Goal: Find contact information: Find contact information

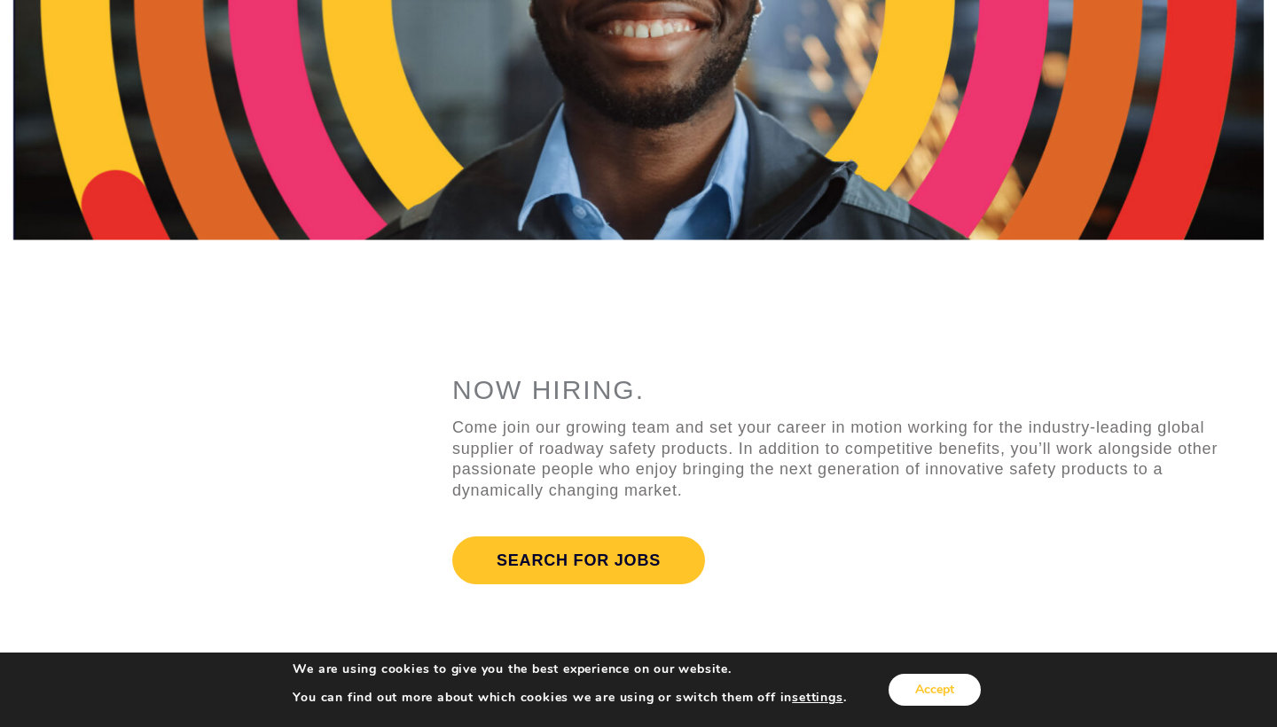
scroll to position [359, 0]
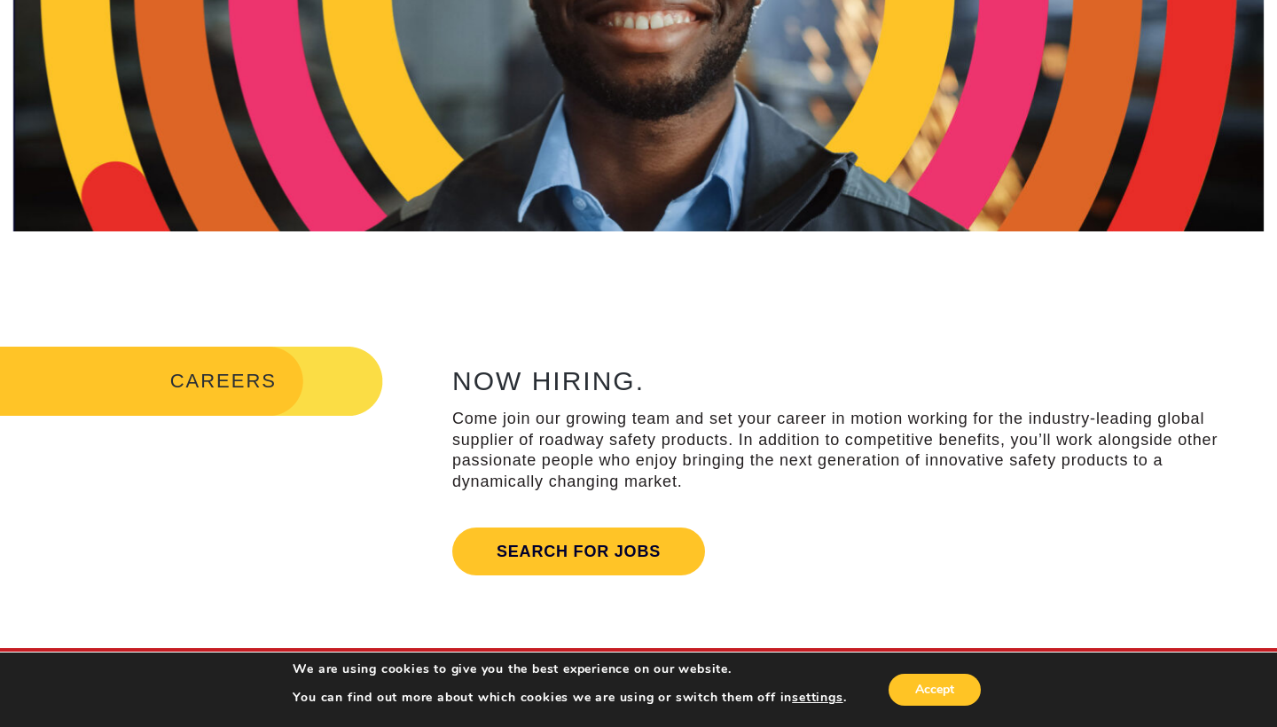
click at [938, 694] on button "Accept" at bounding box center [934, 690] width 92 height 32
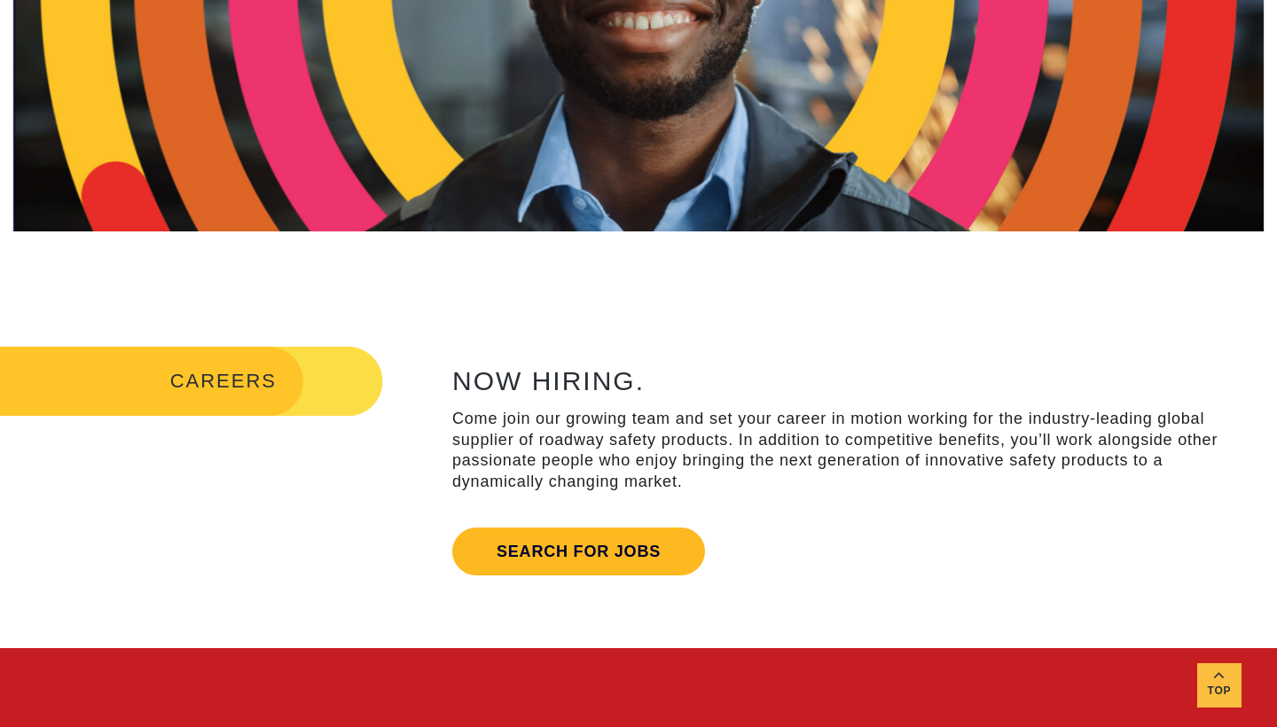
drag, startPoint x: 622, startPoint y: 553, endPoint x: 661, endPoint y: 562, distance: 40.0
click at [622, 553] on link "Search for jobs" at bounding box center [578, 552] width 253 height 48
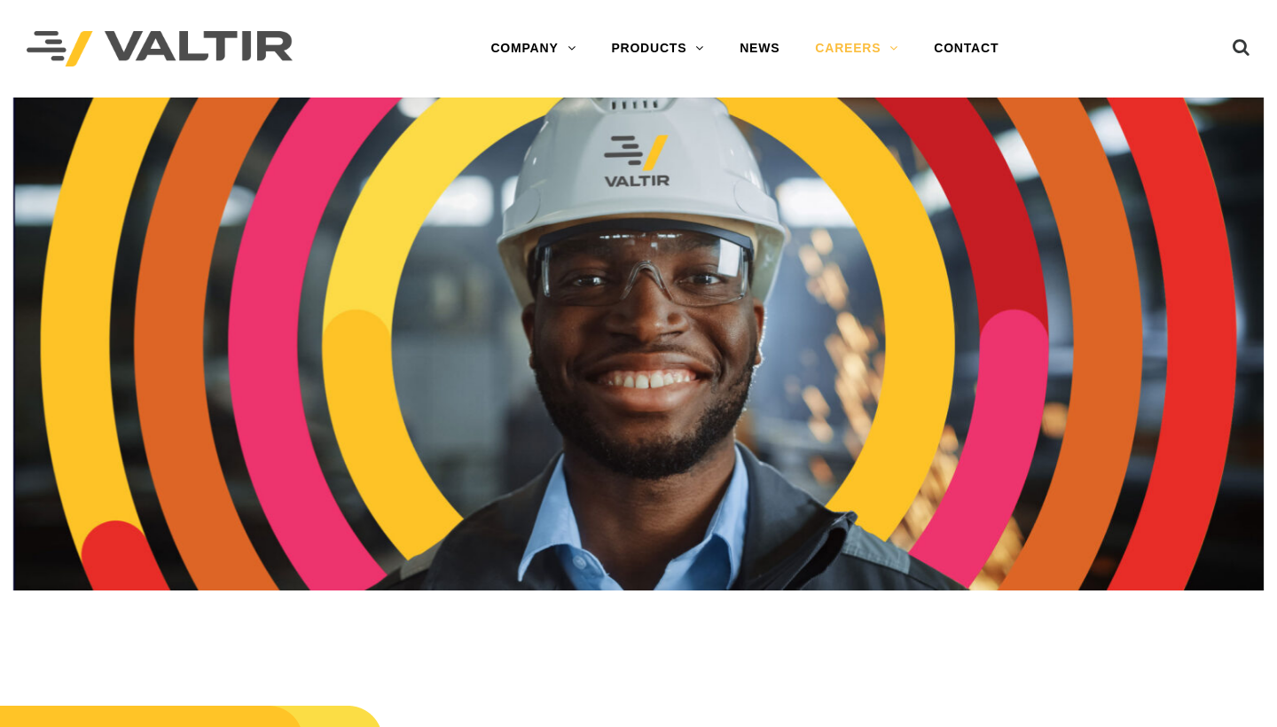
scroll to position [0, 0]
click at [944, 47] on link "CONTACT" at bounding box center [966, 48] width 100 height 35
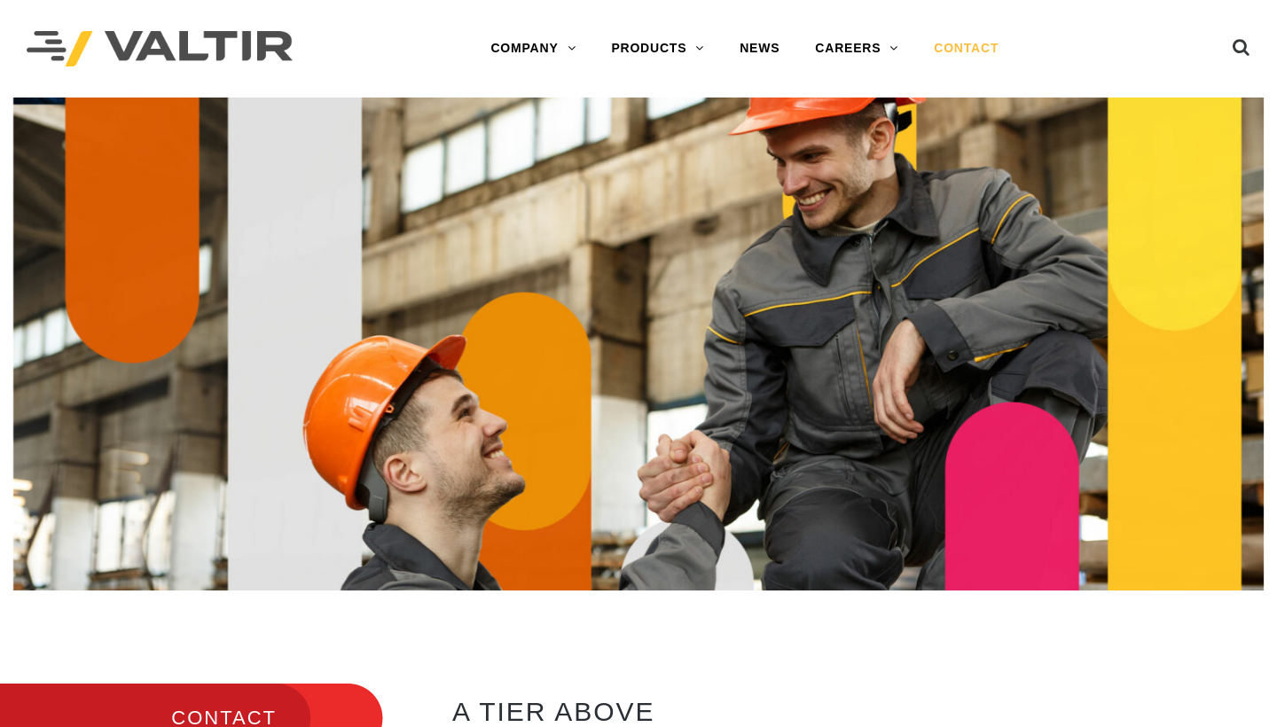
click at [978, 51] on link "CONTACT" at bounding box center [966, 48] width 100 height 35
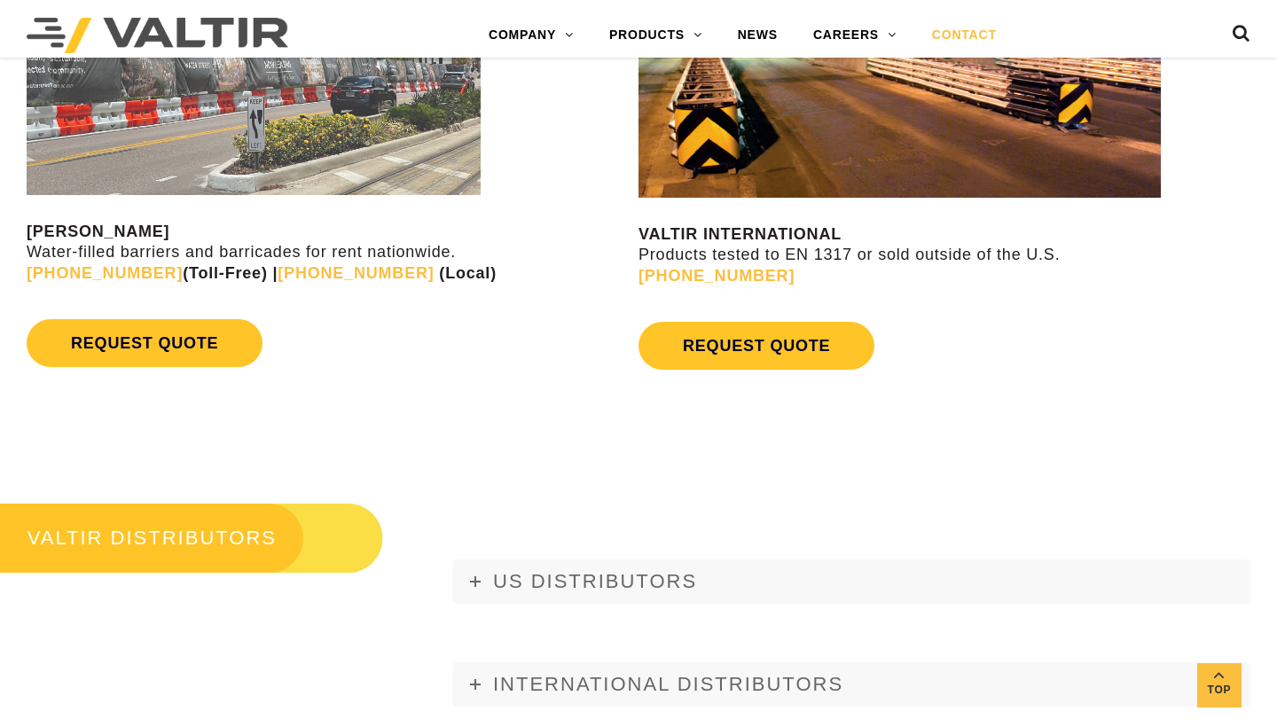
scroll to position [1619, 0]
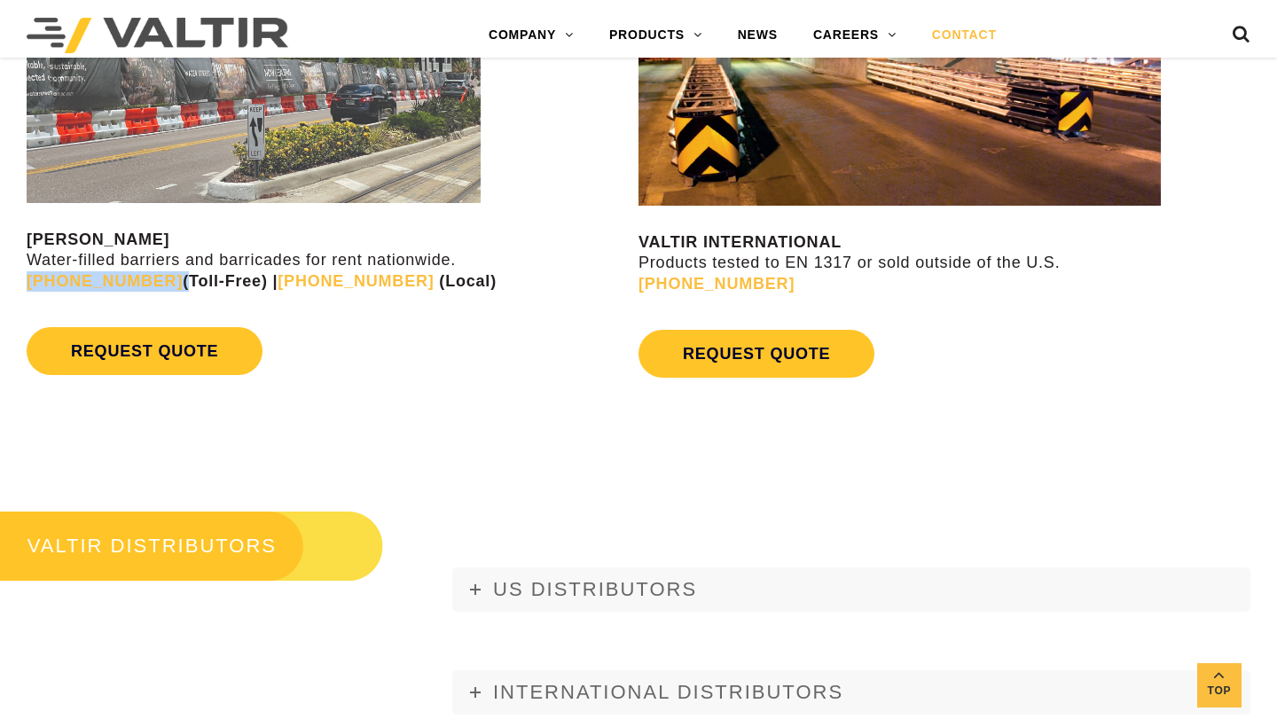
drag, startPoint x: 152, startPoint y: 277, endPoint x: 12, endPoint y: 276, distance: 139.2
click at [12, 276] on div "VALTIR RENTALS Water-filled barriers and barricades for rent nationwide. (888) …" at bounding box center [319, 174] width 638 height 473
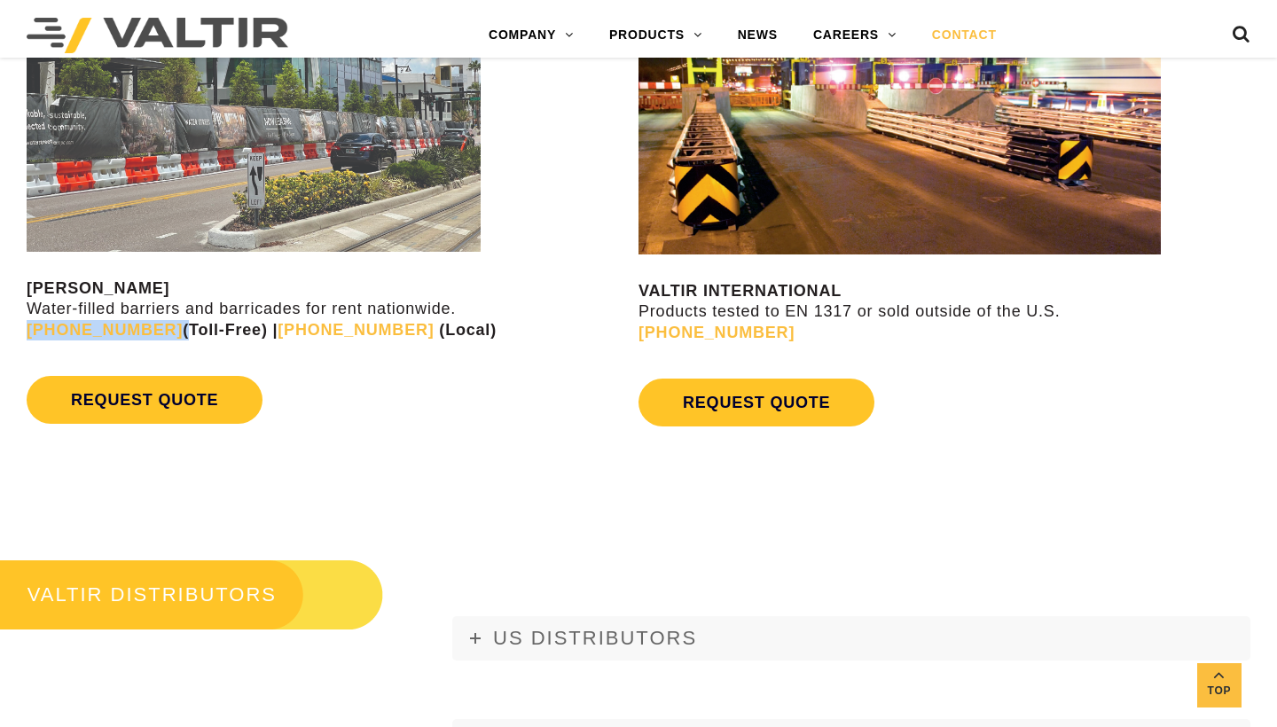
scroll to position [1501, 0]
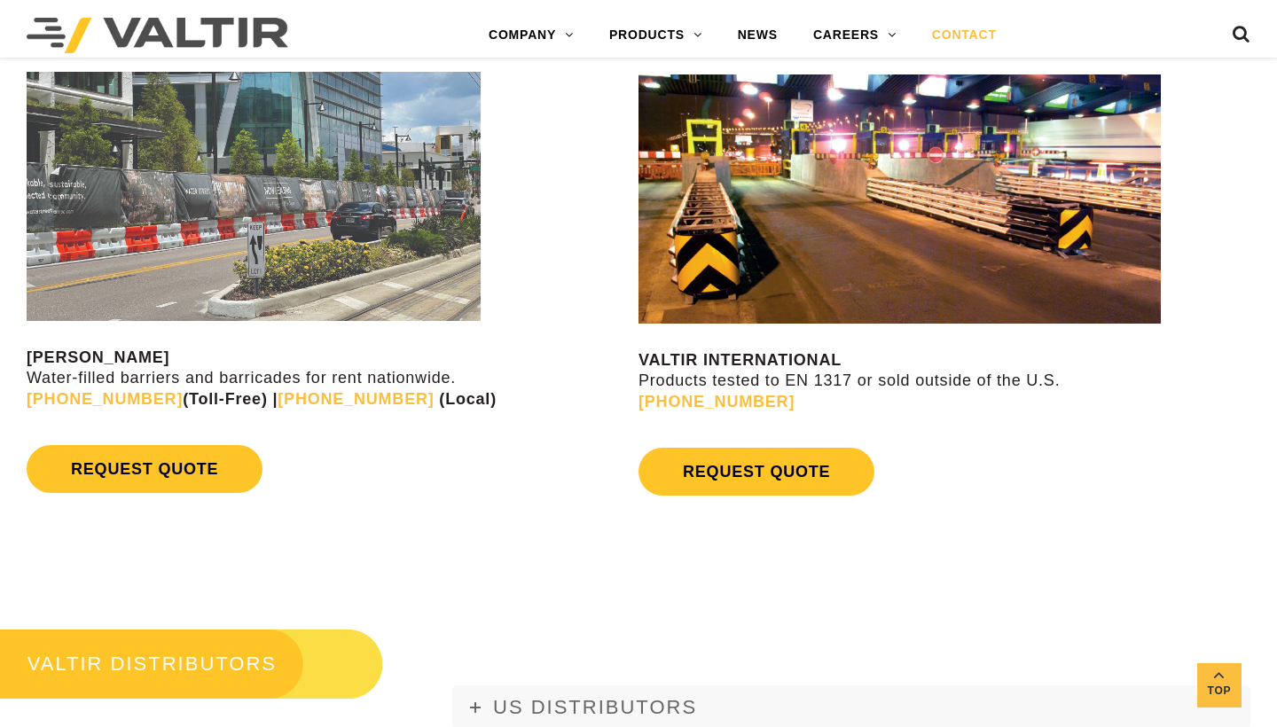
click at [356, 466] on div "REQUEST QUOTE" at bounding box center [330, 469] width 607 height 66
